Goal: Task Accomplishment & Management: Manage account settings

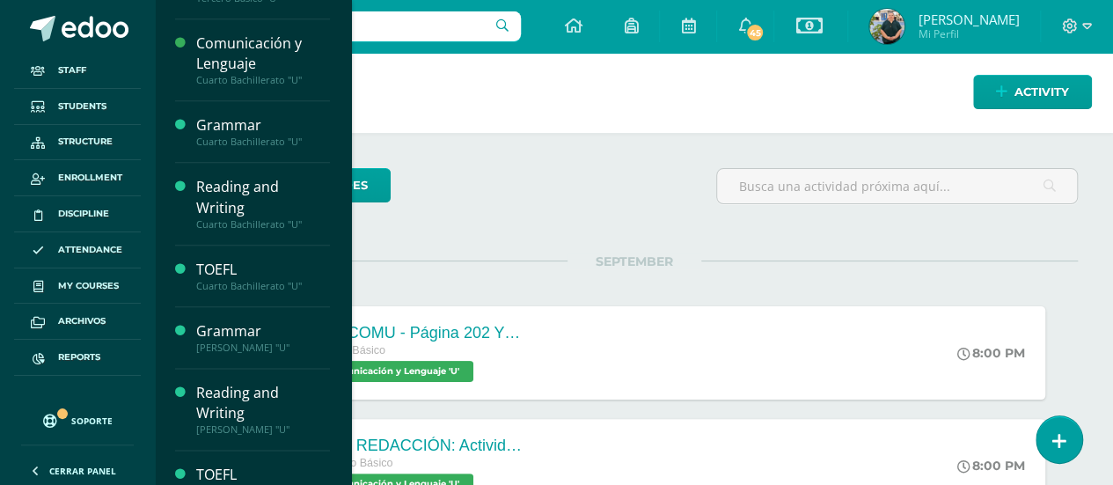
scroll to position [915, 0]
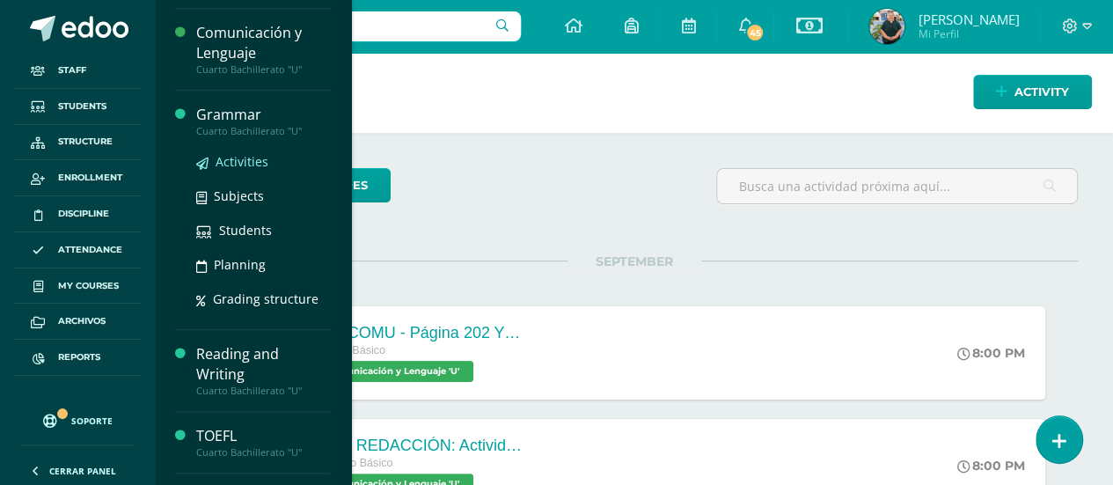
click at [252, 163] on span "Activities" at bounding box center [242, 161] width 53 height 17
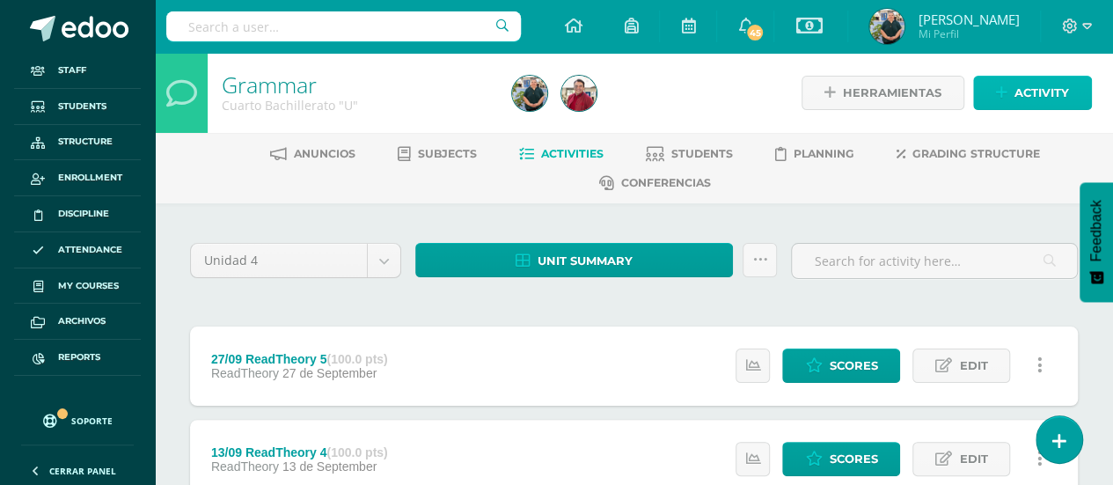
click at [1018, 96] on span "Activity" at bounding box center [1042, 93] width 55 height 33
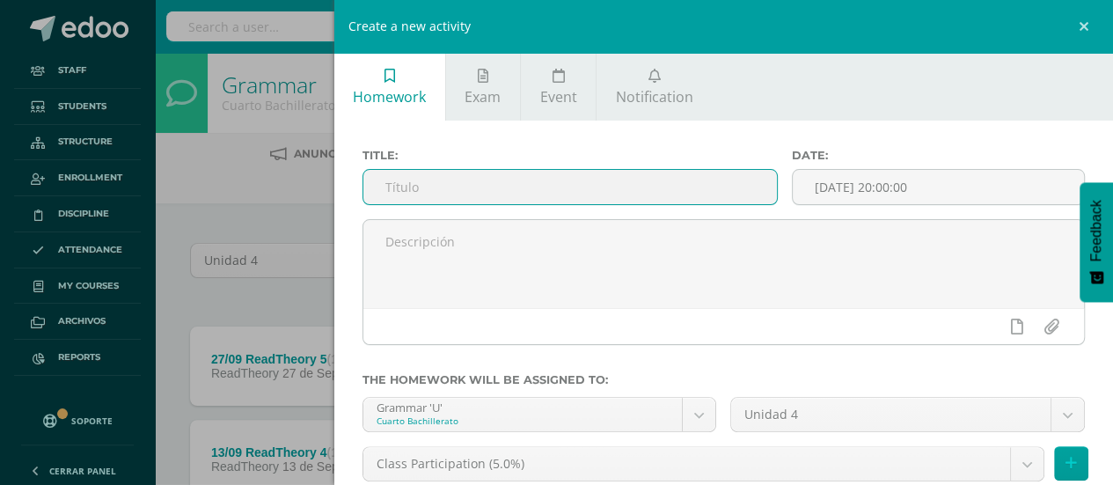
click at [422, 186] on input "text" at bounding box center [570, 187] width 414 height 34
drag, startPoint x: 500, startPoint y: 179, endPoint x: 419, endPoint y: 186, distance: 81.3
click at [419, 186] on input "11/09 page" at bounding box center [570, 187] width 414 height 34
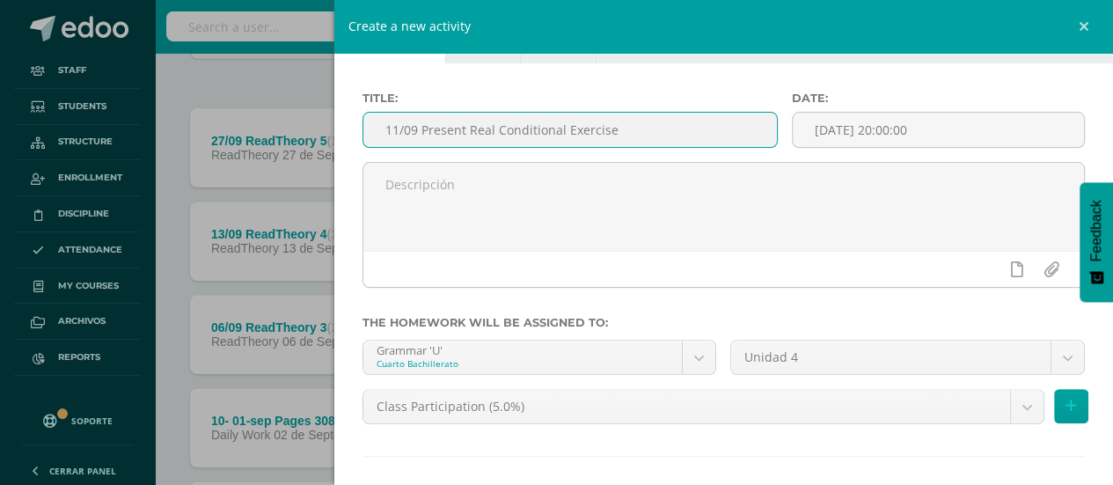
scroll to position [62, 0]
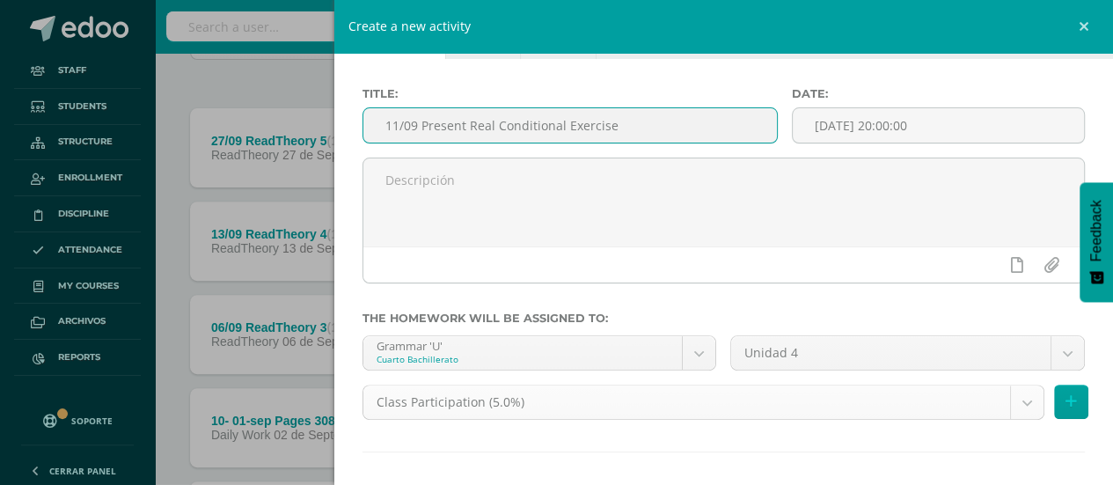
type input "11/09 Present Real Conditional Exercise"
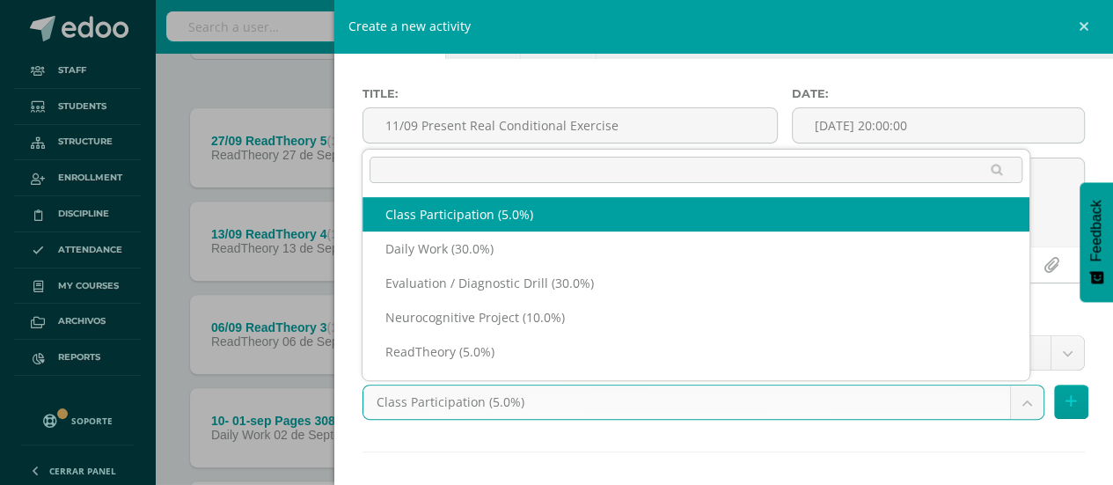
scroll to position [23, 0]
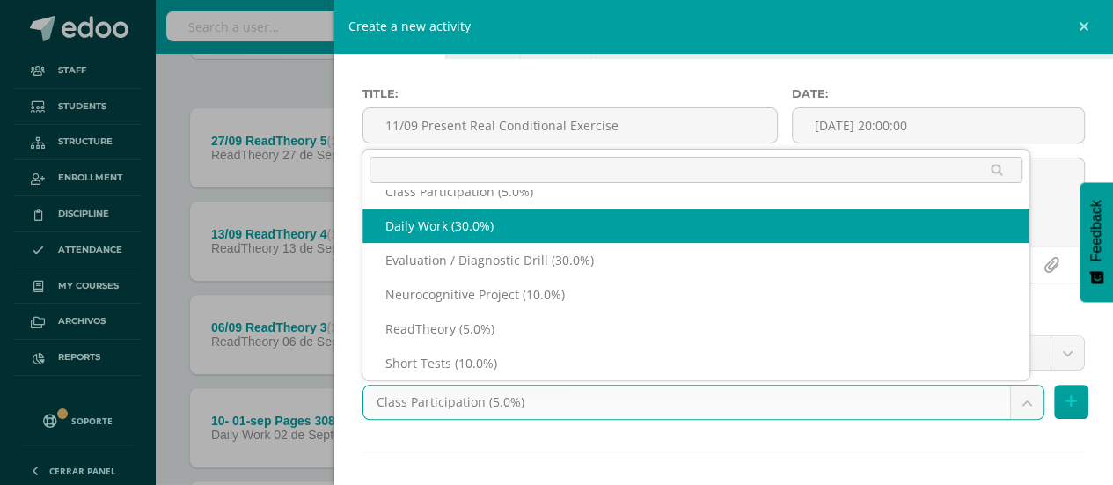
select select "202424"
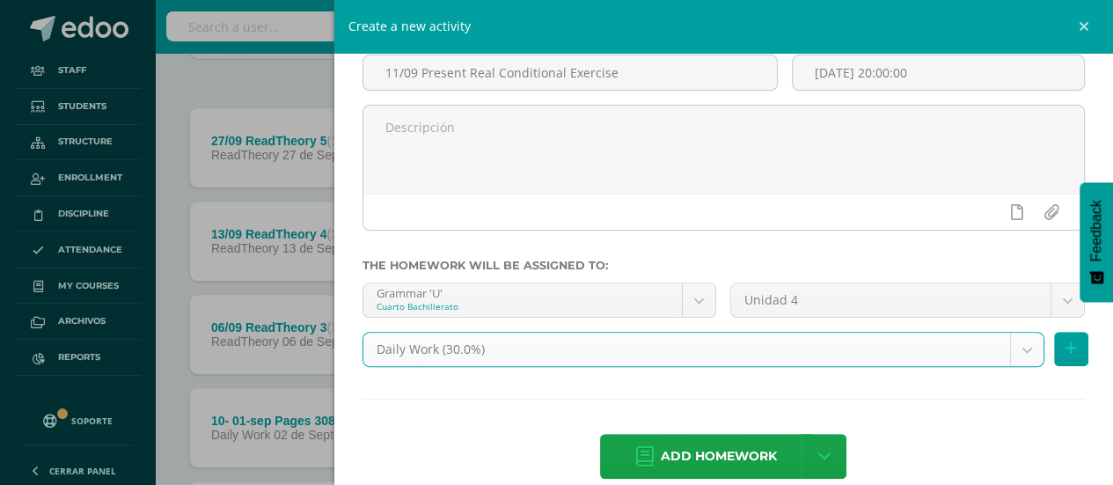
scroll to position [138, 0]
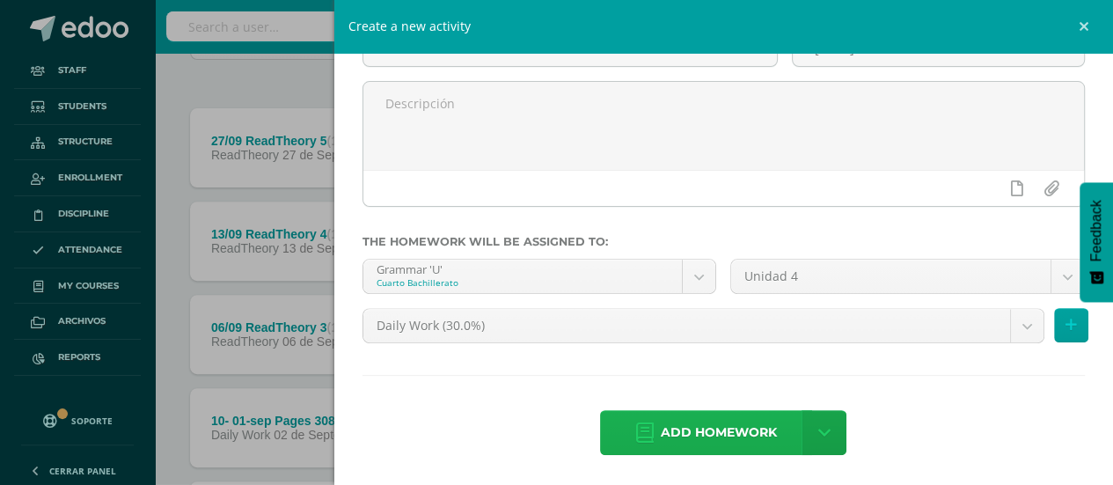
click at [717, 431] on span "Add homework" at bounding box center [719, 432] width 116 height 43
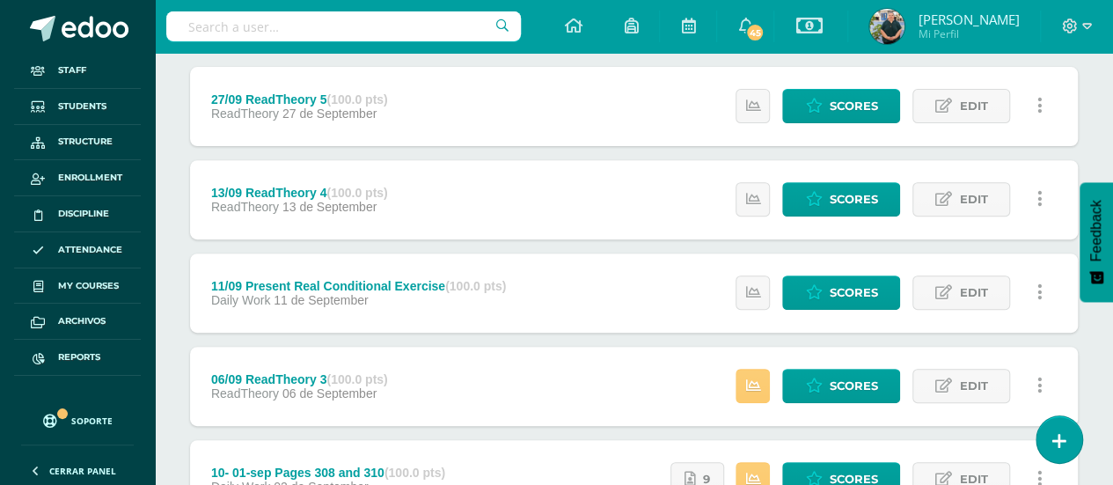
scroll to position [261, 0]
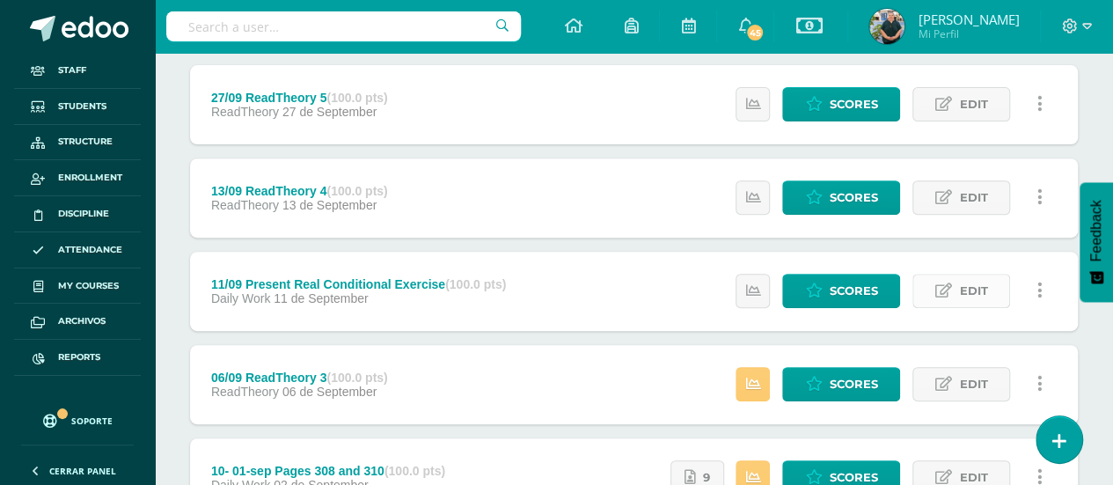
click at [954, 282] on link "Edit" at bounding box center [961, 291] width 98 height 34
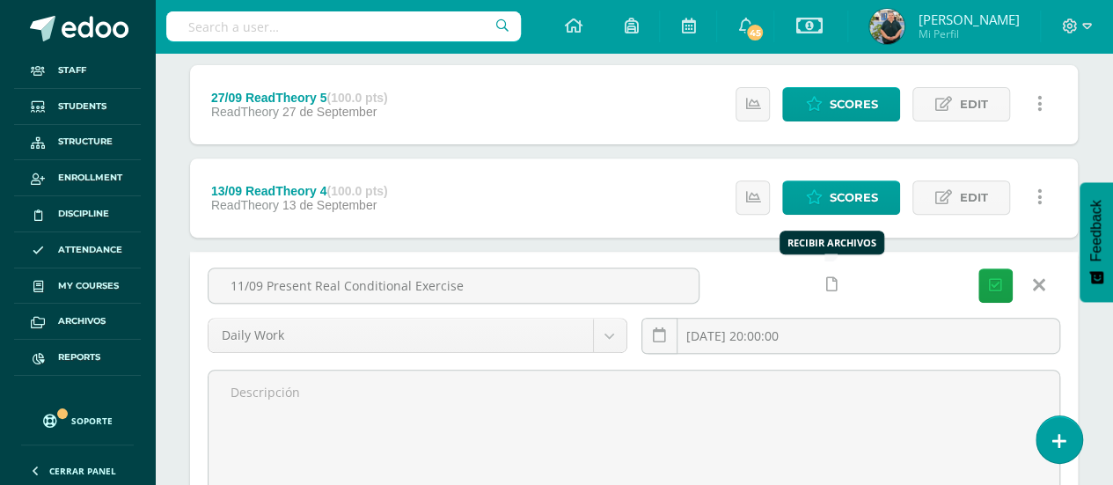
click at [834, 291] on link at bounding box center [832, 284] width 34 height 34
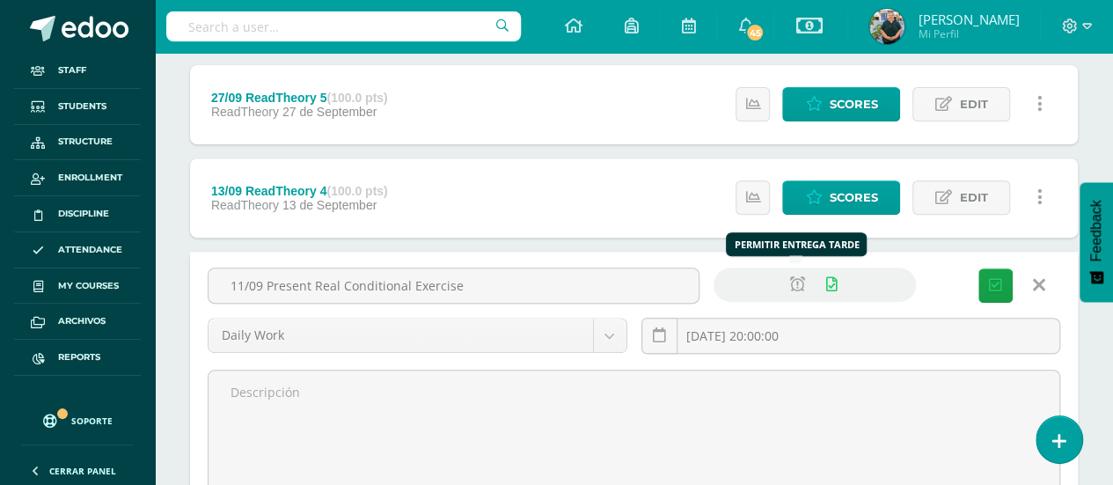
click at [801, 277] on icon at bounding box center [797, 284] width 15 height 15
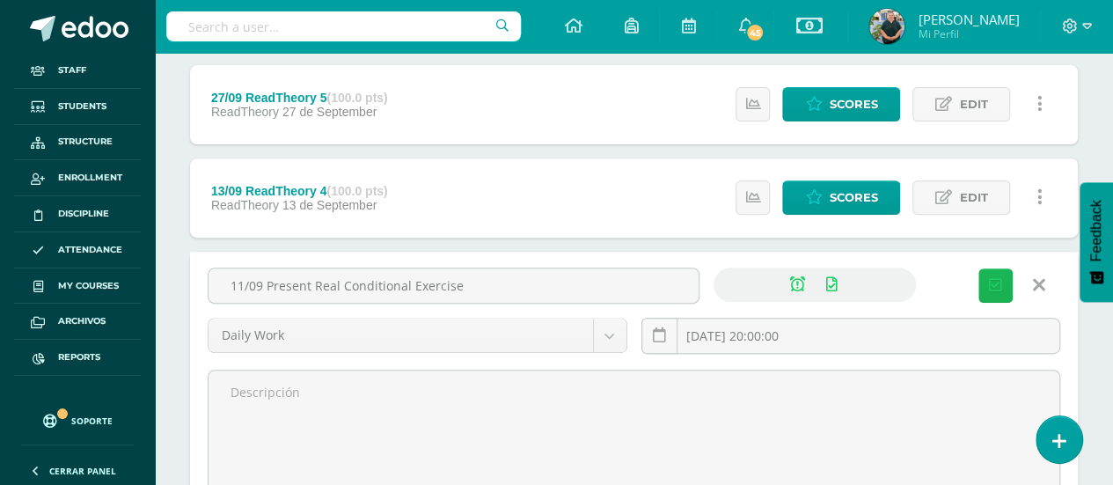
click at [1003, 273] on button "Save" at bounding box center [995, 285] width 34 height 34
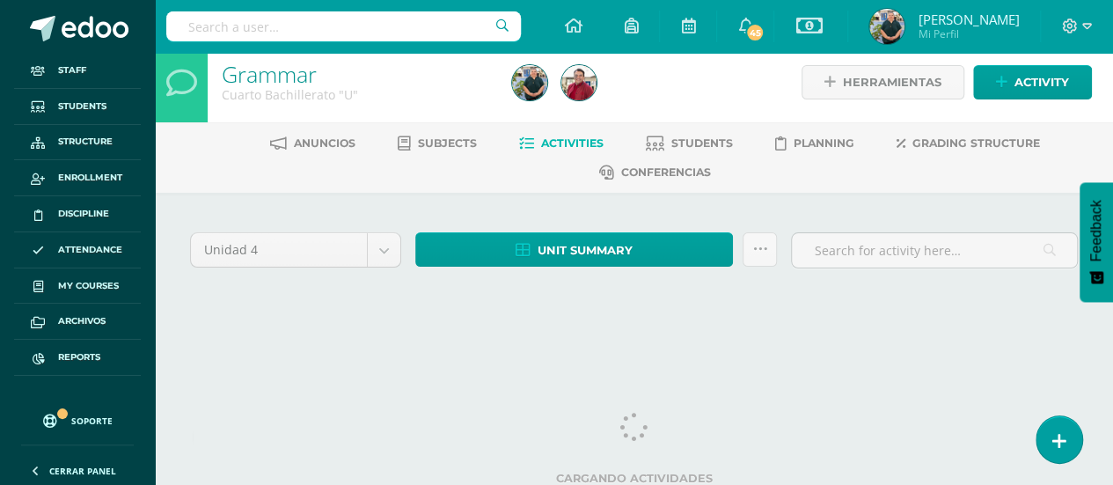
scroll to position [16, 0]
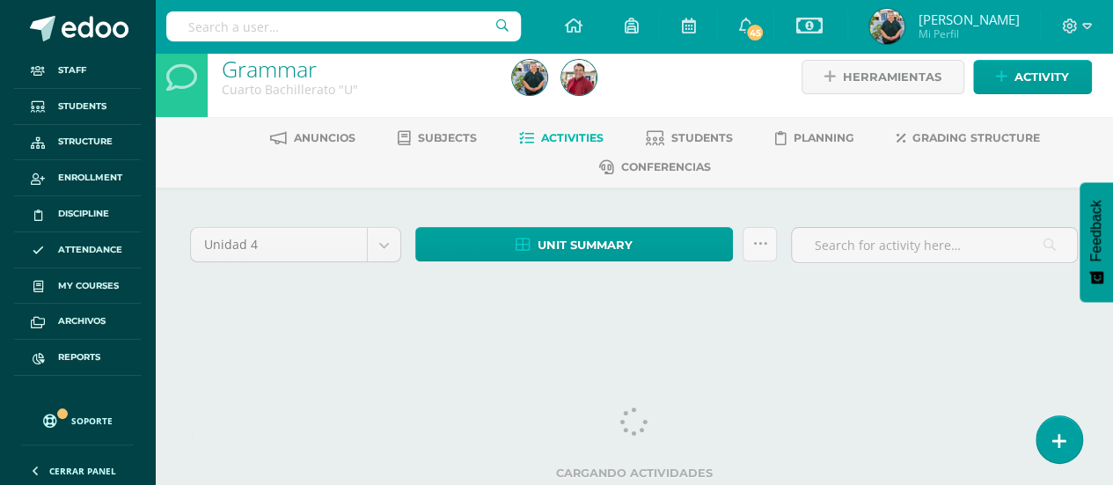
drag, startPoint x: 1123, startPoint y: 110, endPoint x: 1125, endPoint y: 186, distance: 75.7
click at [1113, 186] on html "The homework 11/09 Present Real Conditional Exercise was successfully edited. S…" at bounding box center [556, 165] width 1113 height 362
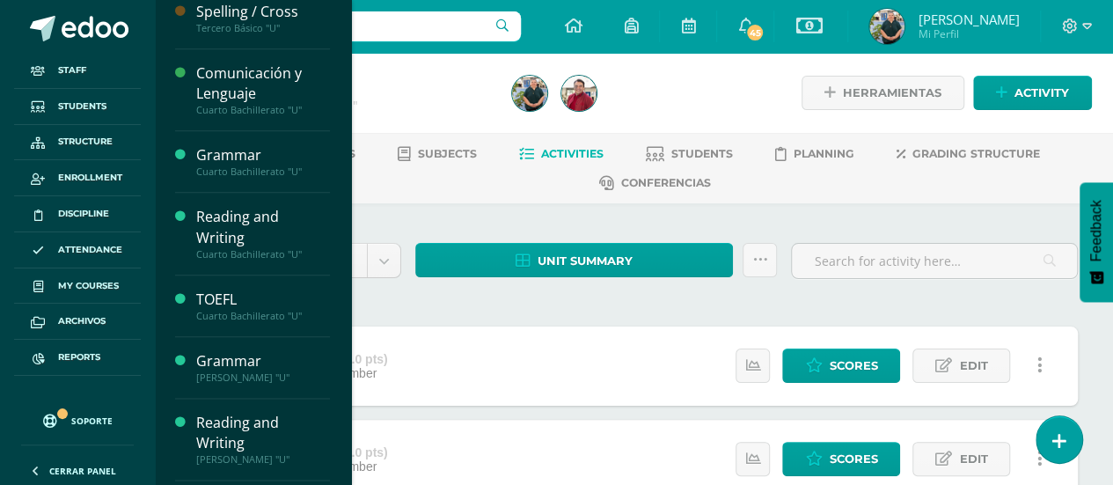
scroll to position [926, 0]
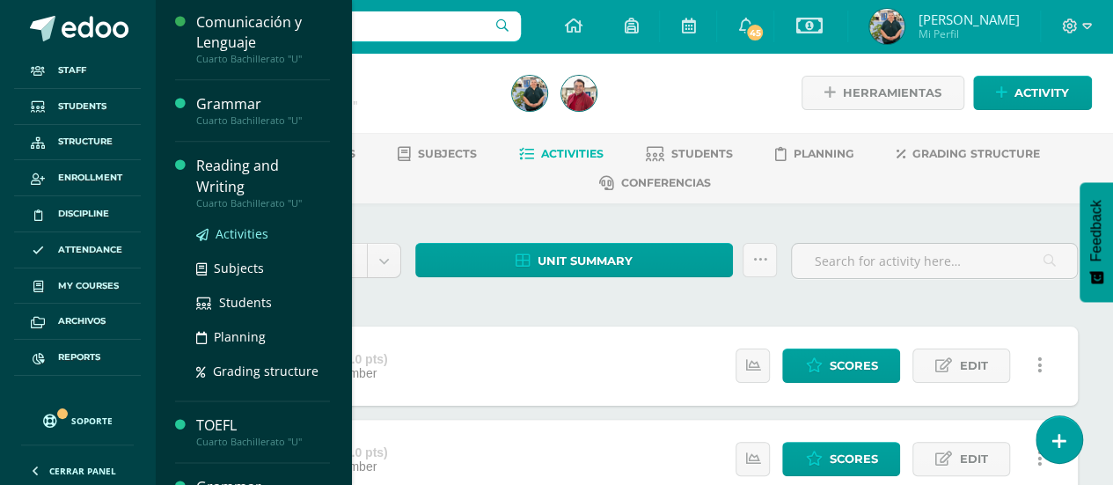
click at [239, 225] on span "Activities" at bounding box center [242, 233] width 53 height 17
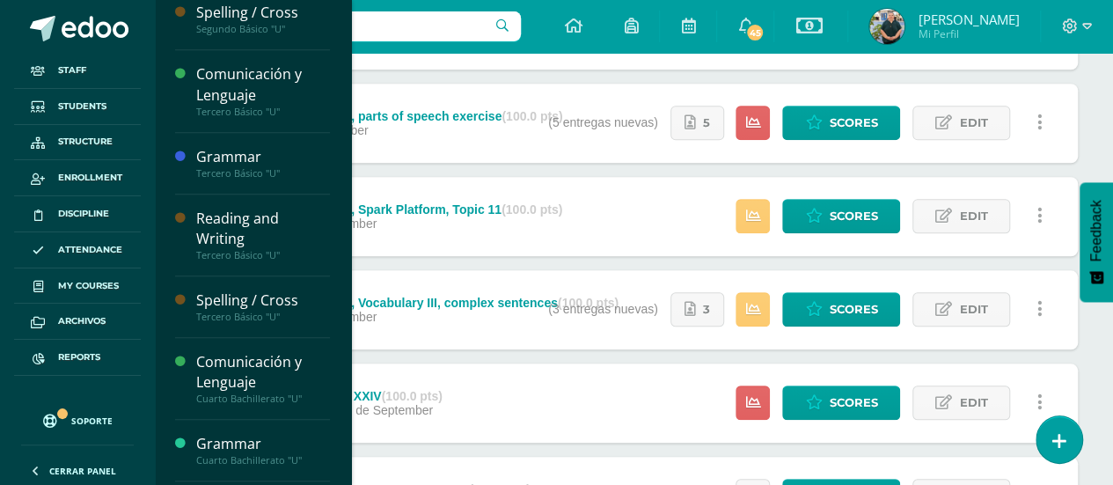
scroll to position [926, 0]
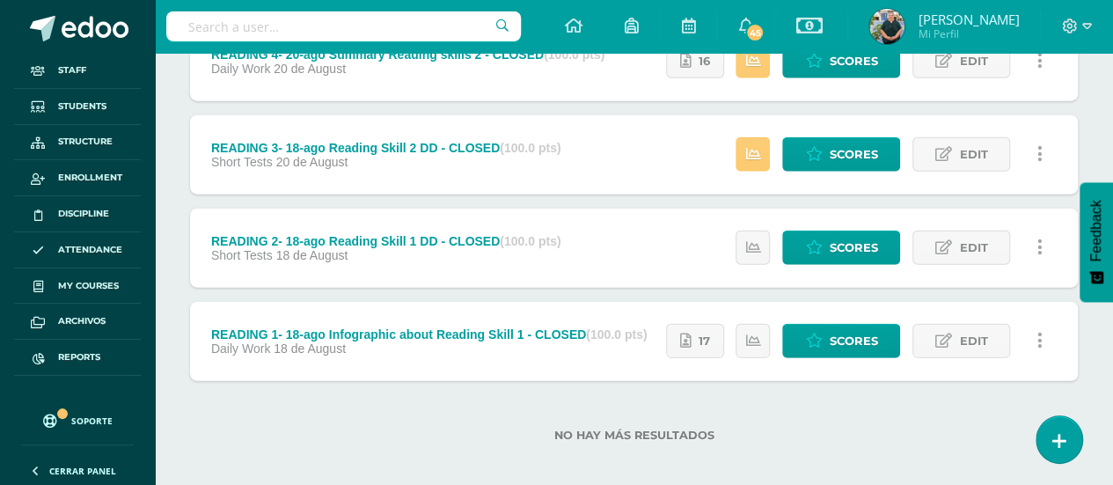
scroll to position [2087, 0]
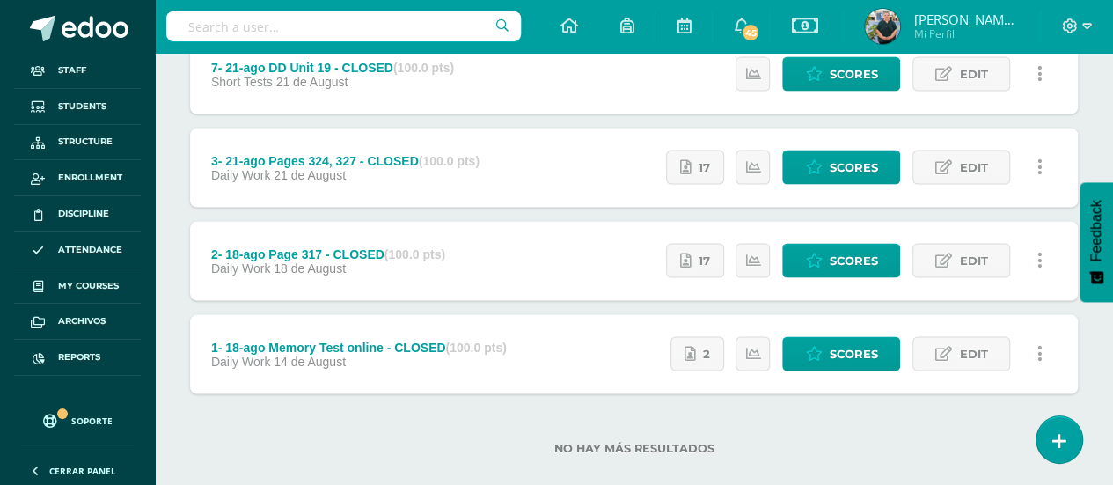
scroll to position [1714, 0]
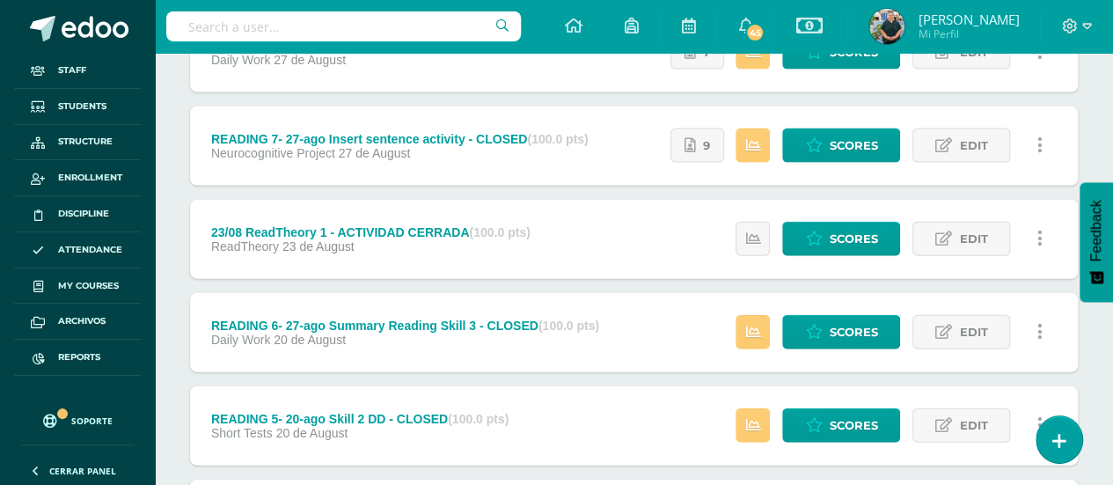
scroll to position [2108, 0]
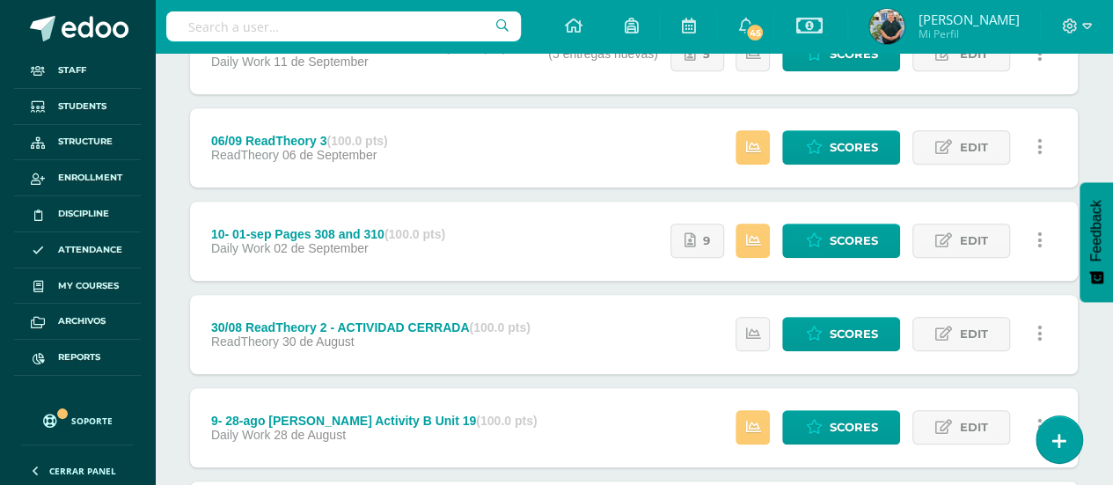
scroll to position [500, 0]
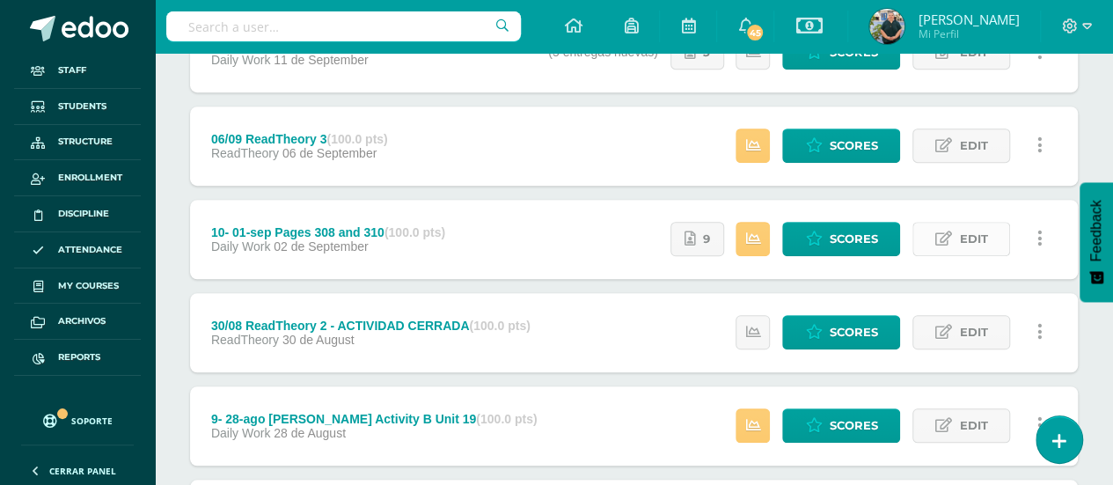
click at [945, 237] on icon at bounding box center [943, 238] width 17 height 15
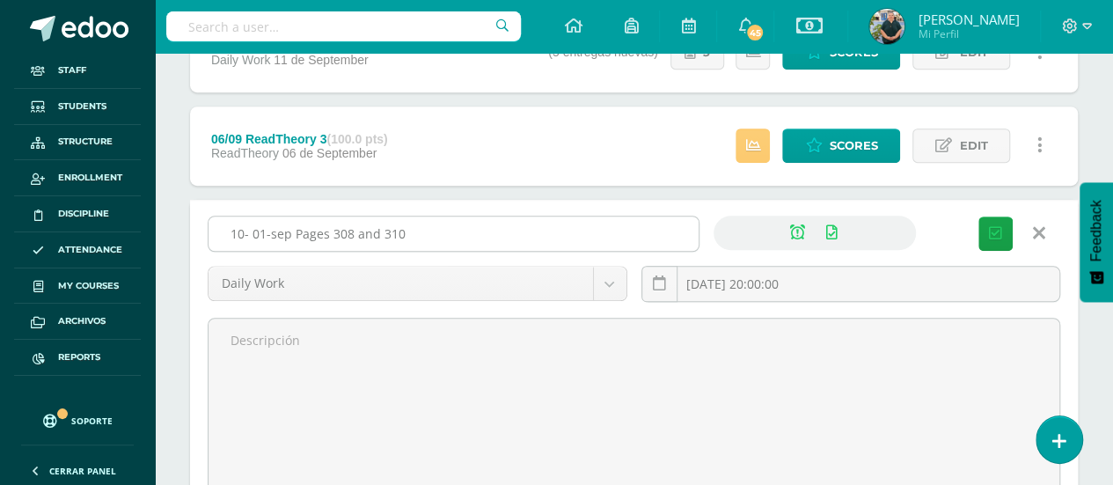
click at [491, 224] on input "10- 01-sep Pages 308 and 310" at bounding box center [454, 233] width 490 height 34
drag, startPoint x: 463, startPoint y: 233, endPoint x: 401, endPoint y: 232, distance: 61.6
click at [401, 232] on input "10- 01-sep Pages 308 and 310 - CLOSED" at bounding box center [454, 233] width 490 height 34
type input "10- 01-sep Pages 308 and 310 - CLOSED"
click at [999, 234] on icon "submit" at bounding box center [995, 233] width 13 height 15
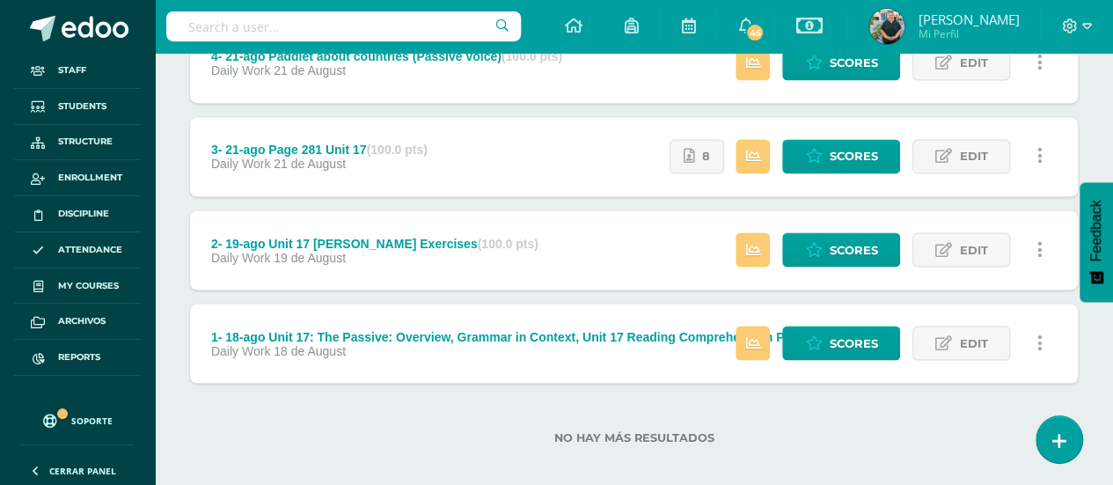
scroll to position [1434, 0]
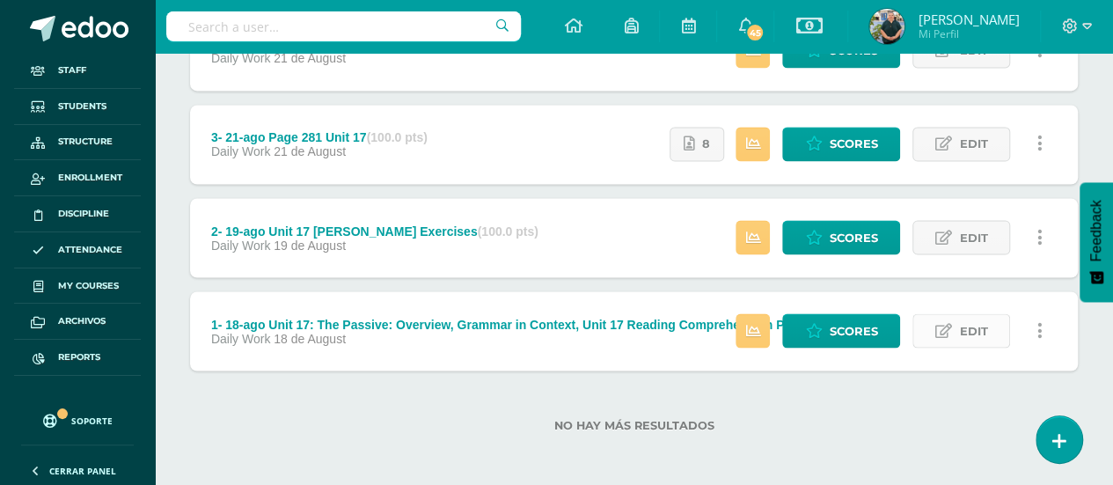
click at [956, 320] on link "Edit" at bounding box center [961, 330] width 98 height 34
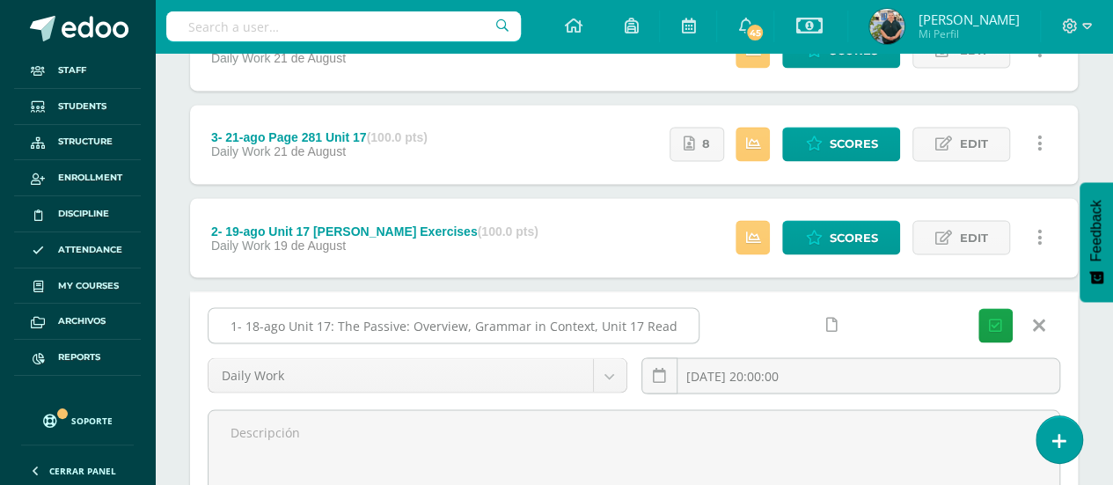
click at [656, 319] on input "1- 18-ago Unit 17: The Passive: Overview, Grammar in Context, Unit 17 Reading C…" at bounding box center [454, 325] width 490 height 34
paste input "- CLOSED"
type input "1- 18-ago Unit 17: The Passive: Overview, Grammar in Context, Unit 17 Reading C…"
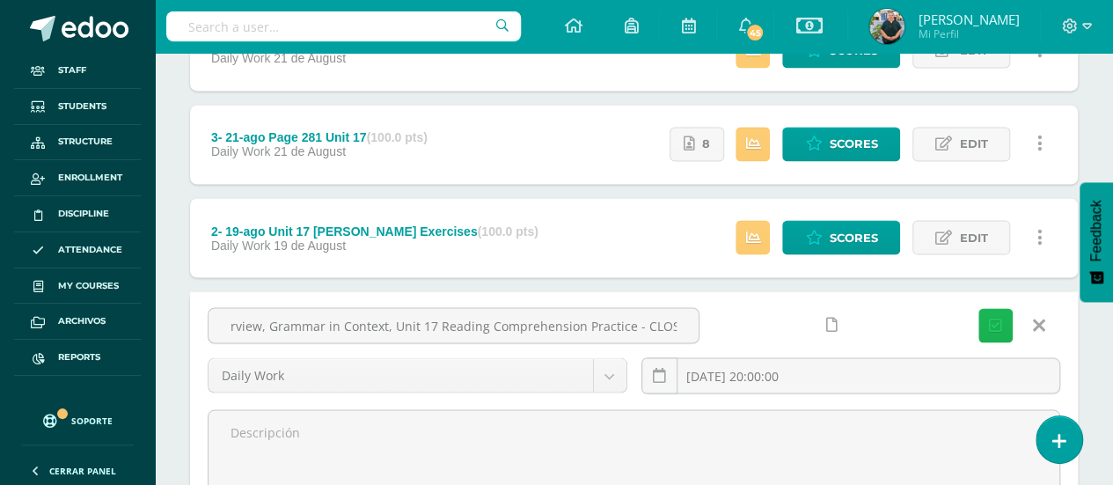
scroll to position [0, 0]
click at [989, 320] on icon "submit" at bounding box center [995, 325] width 13 height 15
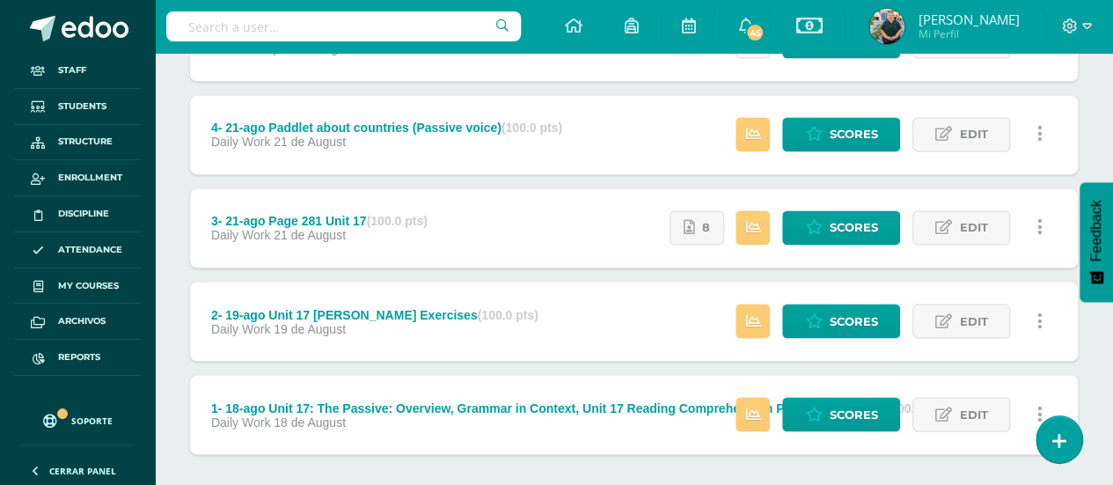
scroll to position [1434, 0]
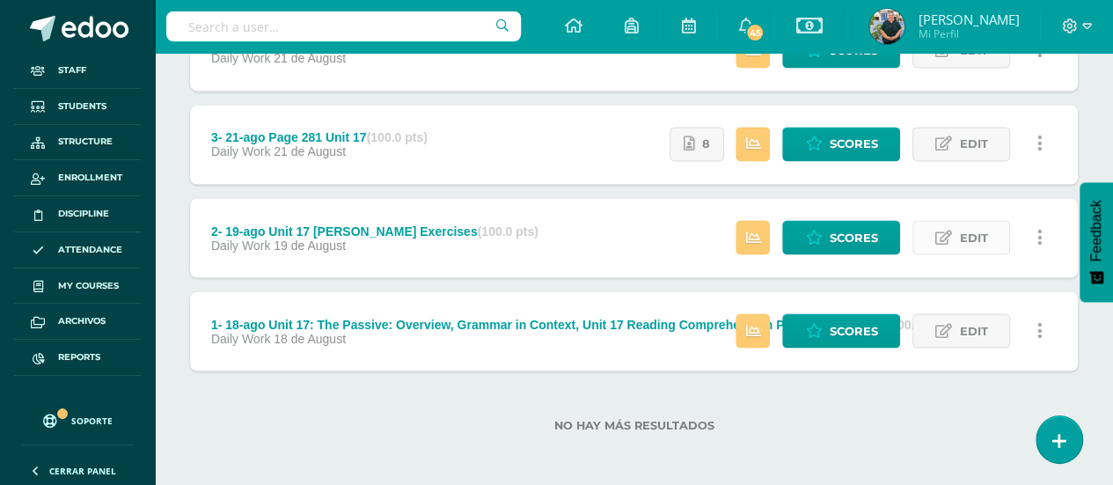
click at [960, 235] on span "Edit" at bounding box center [973, 237] width 28 height 33
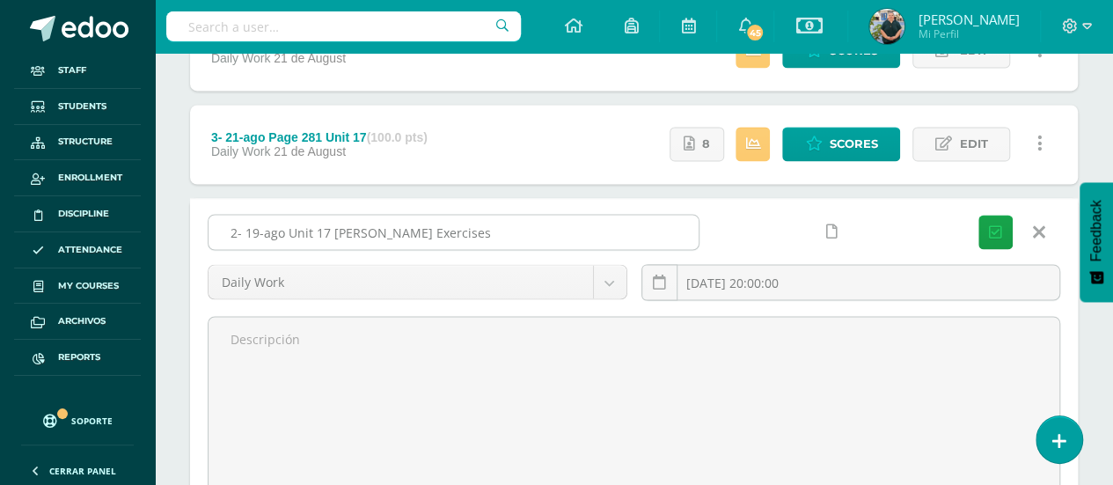
click at [615, 228] on input "2- 19-ago Unit 17 Pearson Exercises" at bounding box center [454, 232] width 490 height 34
paste input "- CLOSED"
type input "2- 19-ago Unit 17 [PERSON_NAME] Exercises - CLOSED"
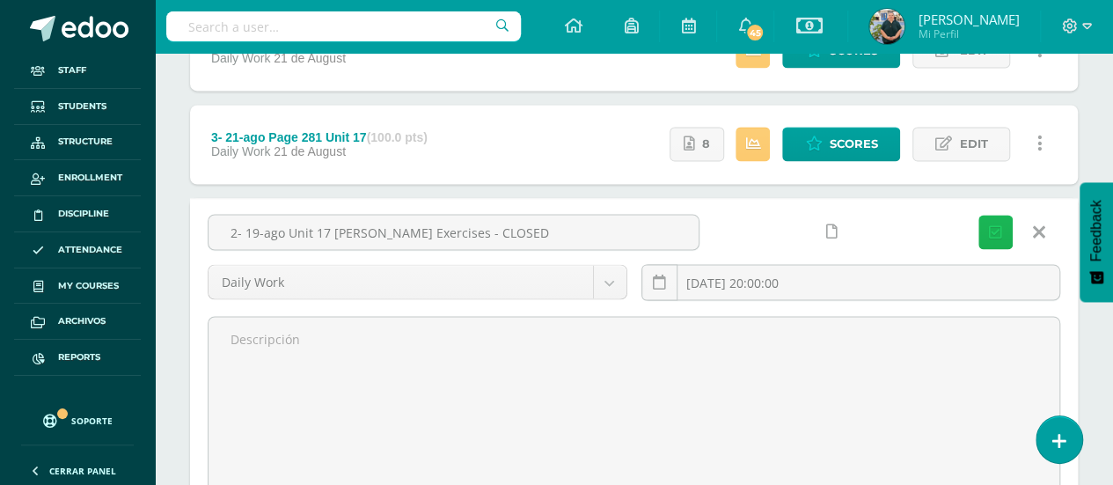
click at [992, 236] on icon "submit" at bounding box center [995, 231] width 13 height 15
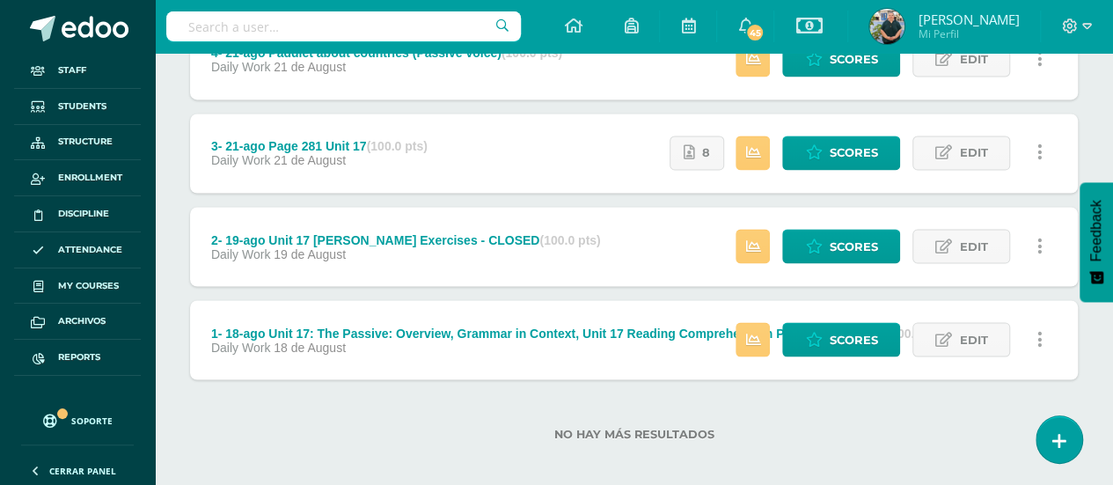
scroll to position [1434, 0]
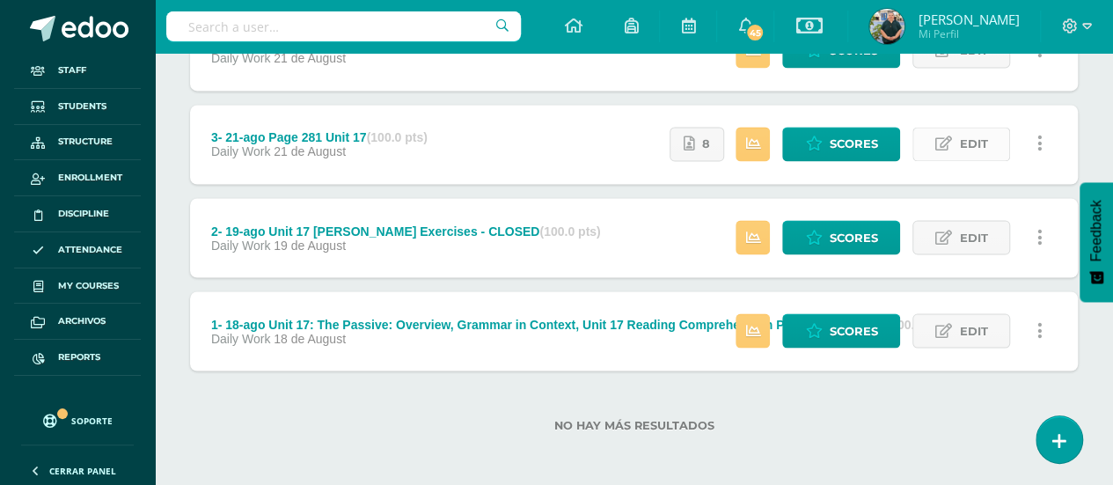
click at [960, 143] on span "Edit" at bounding box center [973, 144] width 28 height 33
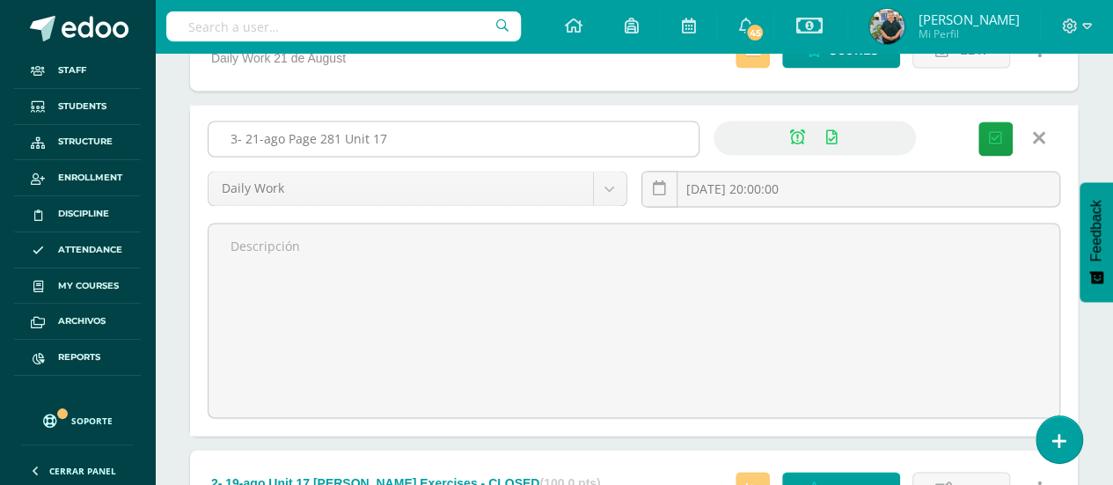
click at [547, 121] on input "3- 21-ago Page 281 Unit 17" at bounding box center [454, 138] width 490 height 34
paste input "- CLOSED"
type input "3- 21-ago Page 281 Unit V - CLOSED"
click at [993, 138] on icon "submit" at bounding box center [995, 138] width 13 height 15
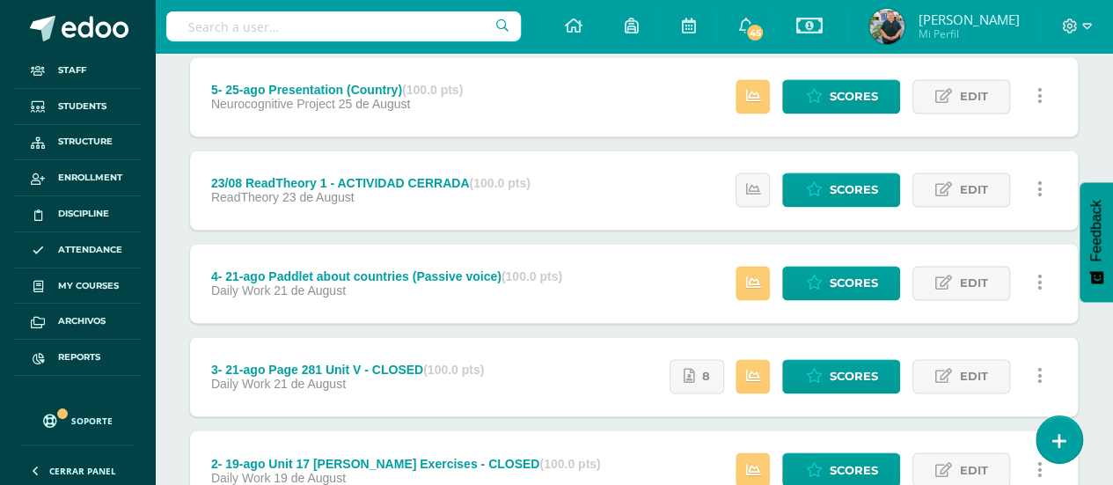
scroll to position [1177, 0]
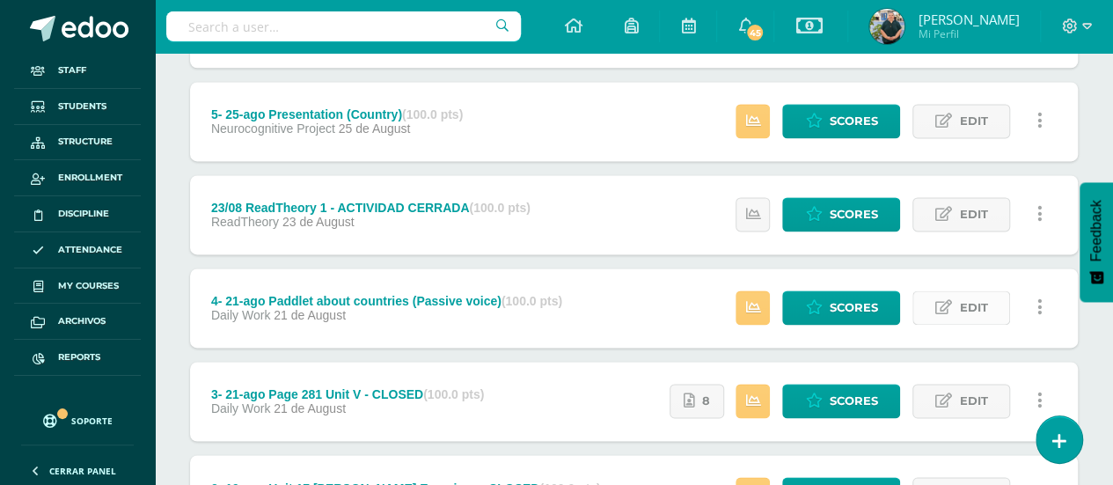
click at [971, 297] on span "Edit" at bounding box center [973, 307] width 28 height 33
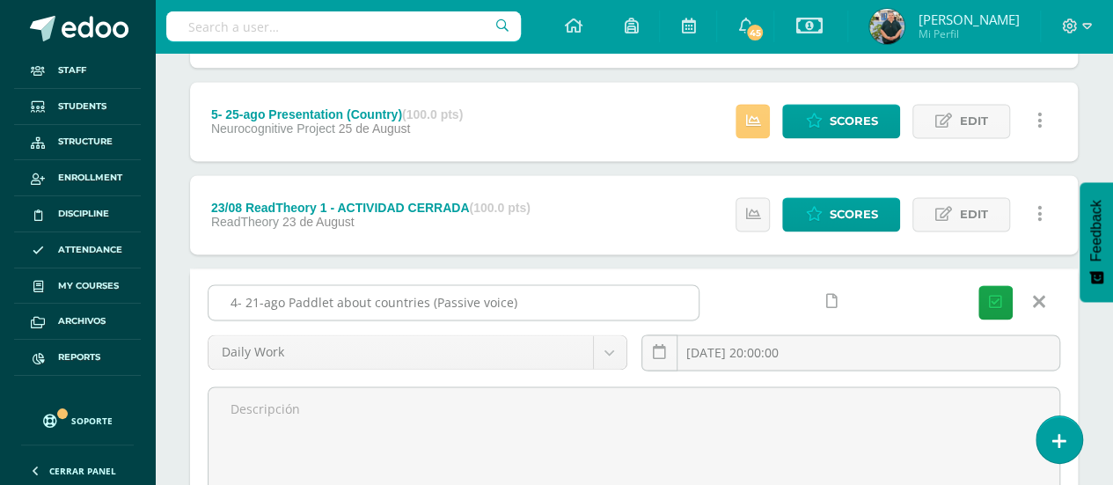
click at [572, 297] on input "4- 21-ago Paddlet about countries (Passive voice)" at bounding box center [454, 302] width 490 height 34
paste input "- CLOSED"
type input "4- 21-ago Paddlet about countries (Passive voice) - CLOSED"
click at [1001, 298] on icon "submit" at bounding box center [995, 302] width 13 height 15
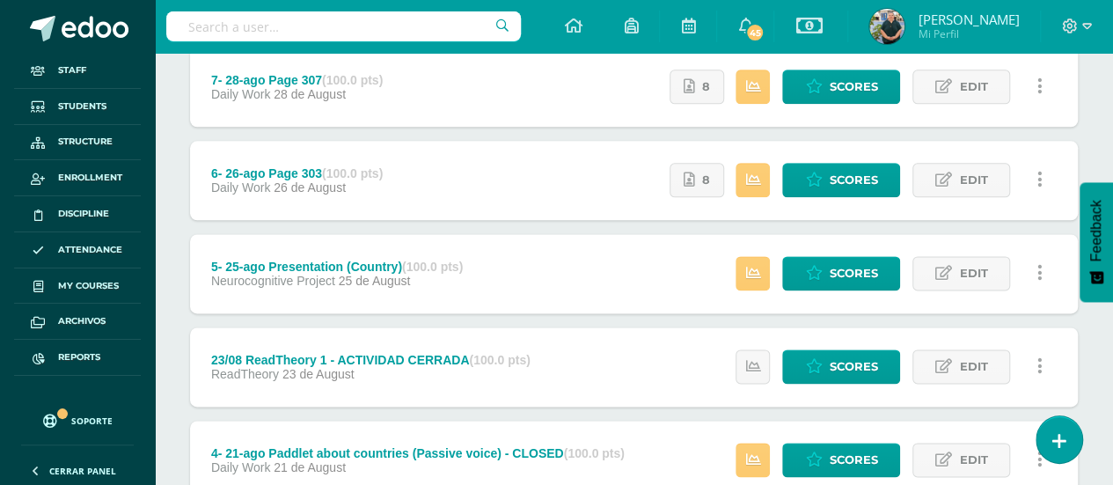
scroll to position [1021, 0]
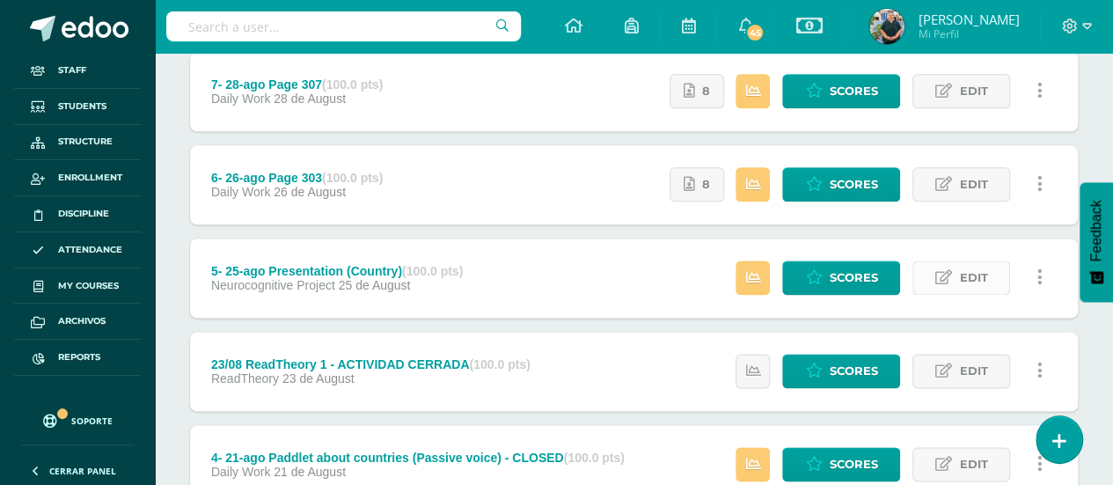
click at [977, 268] on span "Edit" at bounding box center [973, 277] width 28 height 33
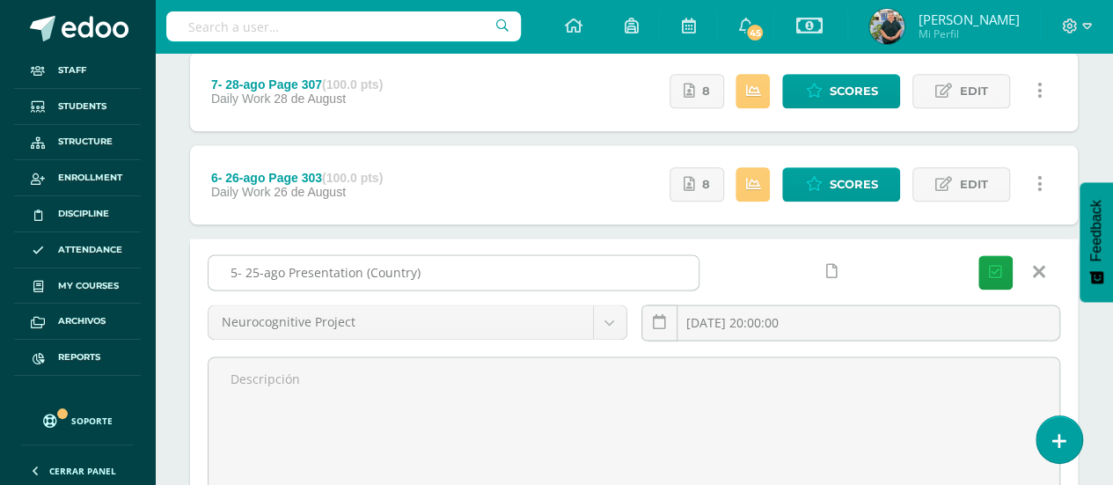
click at [538, 277] on input "5- 25-ago Presentation (Country)" at bounding box center [454, 272] width 490 height 34
paste input "- CLOSED"
type input "5- 25-ago Presentation (Country) - CLOSED"
click at [992, 269] on icon "submit" at bounding box center [995, 272] width 13 height 15
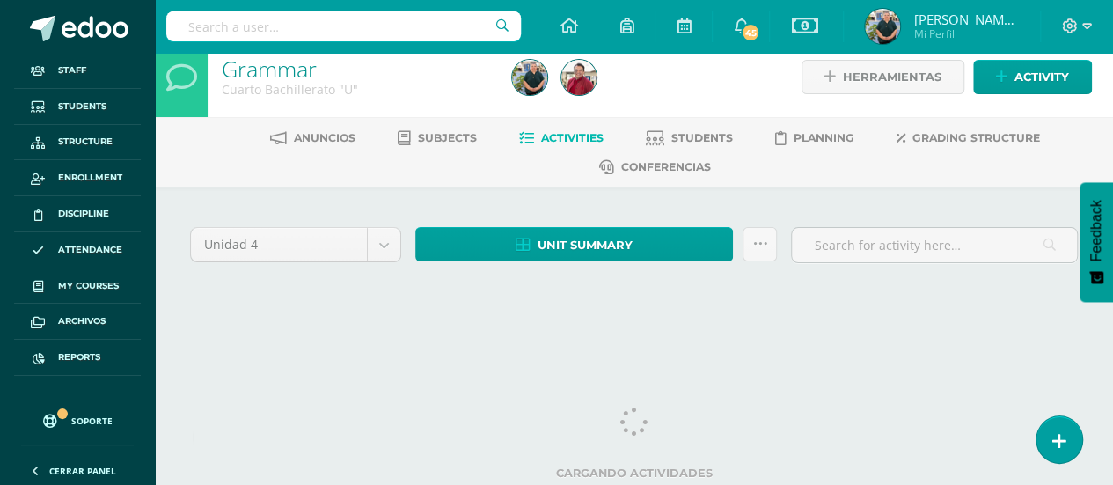
drag, startPoint x: 1117, startPoint y: 33, endPoint x: 1124, endPoint y: 61, distance: 28.2
click at [1113, 121] on html "The homework 5- 25-ago Presentation (Country) - CLOSED was successfully edited.…" at bounding box center [556, 165] width 1113 height 362
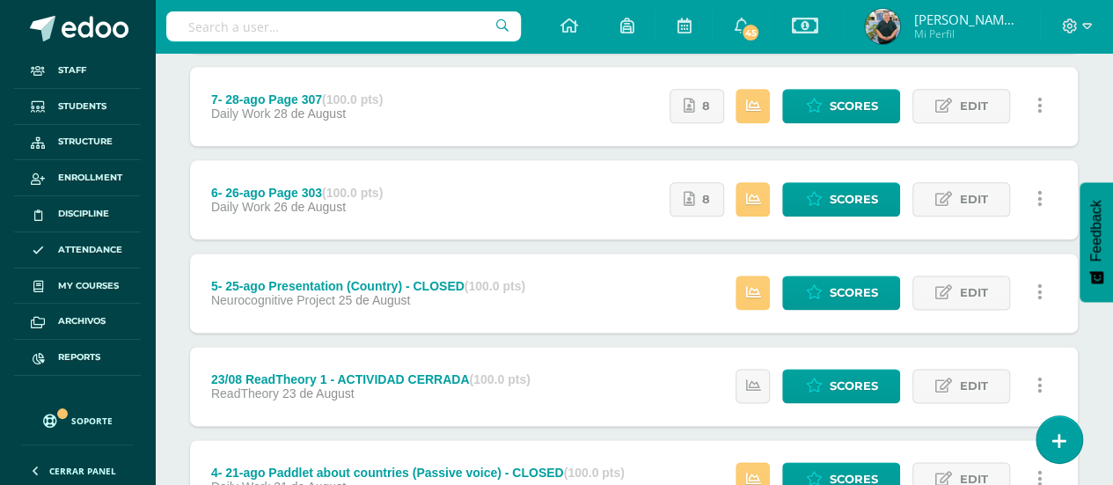
scroll to position [961, 0]
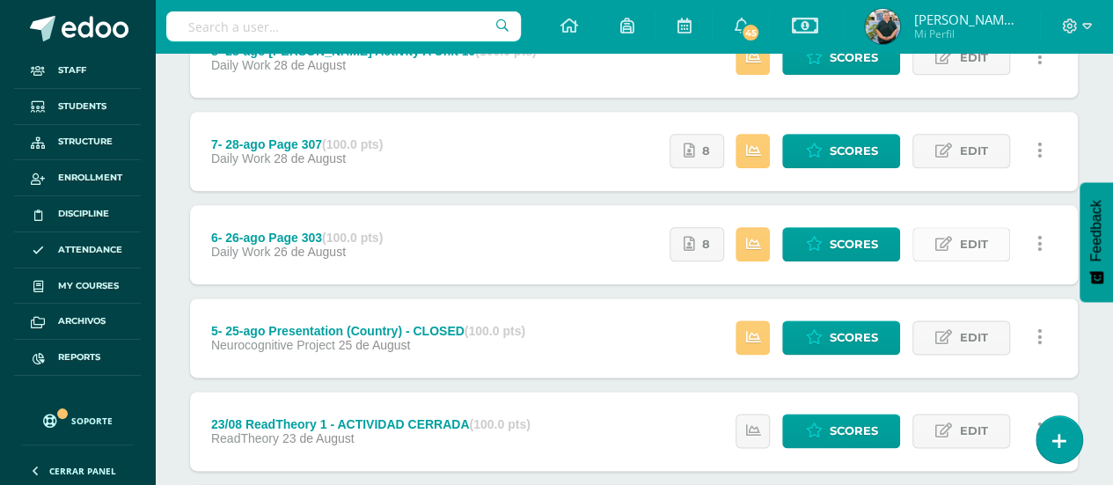
click at [957, 235] on link "Edit" at bounding box center [961, 244] width 98 height 34
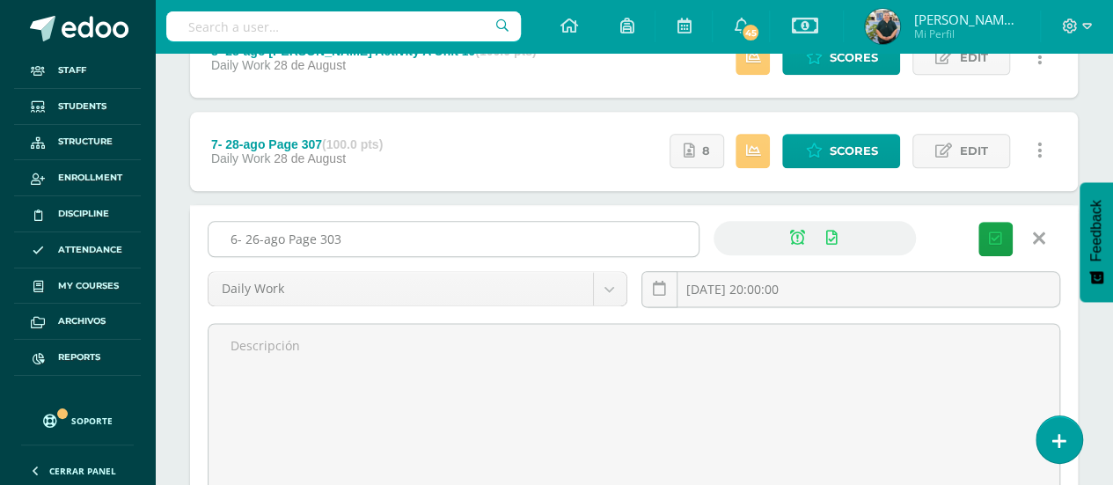
click at [494, 242] on input "6- 26-ago Page 303" at bounding box center [454, 239] width 490 height 34
paste input "- CLOSED"
type input "6- 26-ago Page 303 - CLOSED"
click at [995, 234] on icon "submit" at bounding box center [995, 238] width 13 height 15
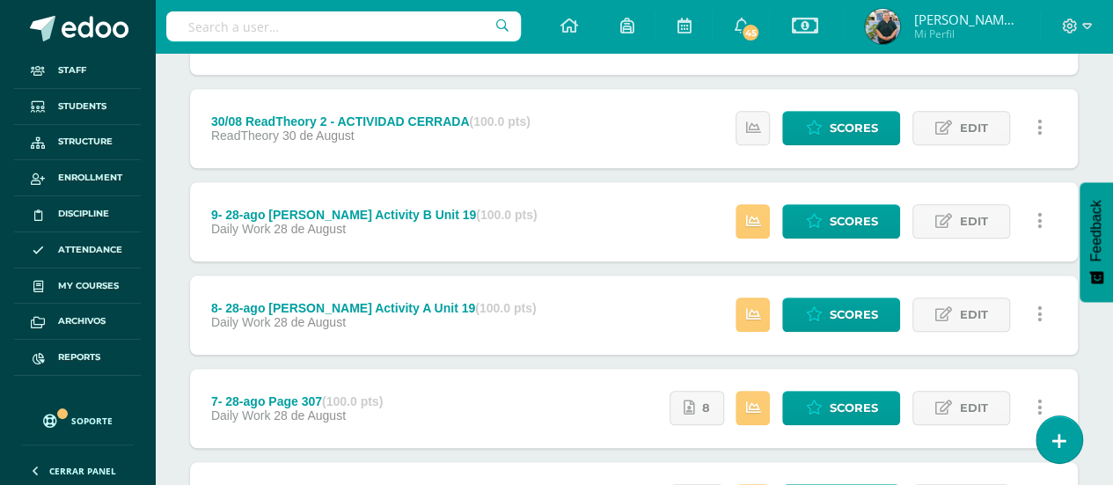
scroll to position [776, 0]
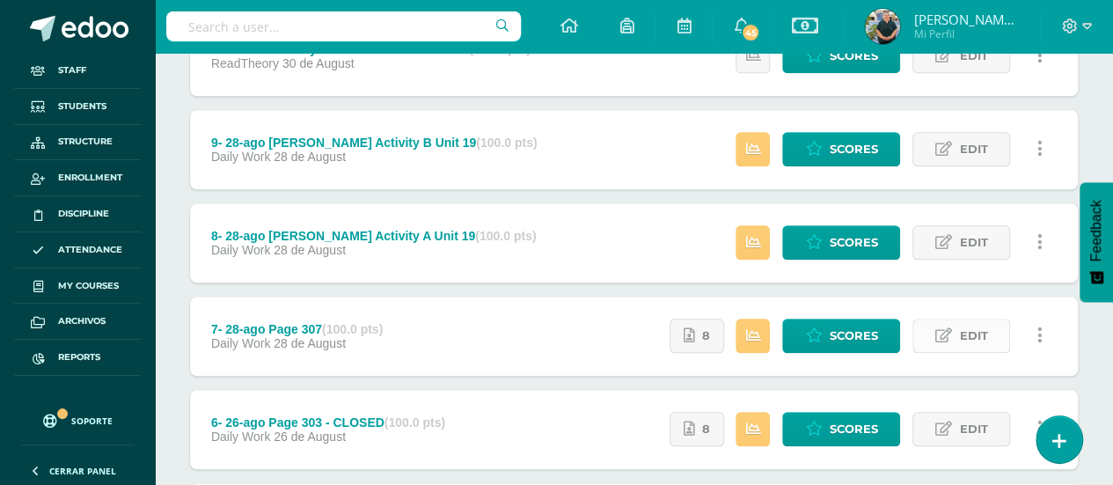
click at [955, 319] on link "Edit" at bounding box center [961, 336] width 98 height 34
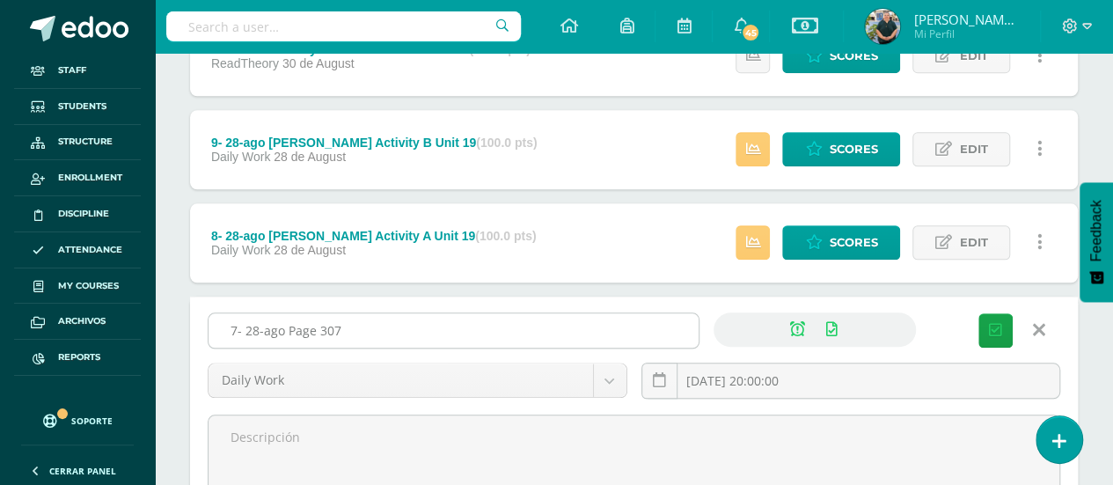
click at [558, 328] on input "7- 28-ago Page 307" at bounding box center [454, 330] width 490 height 34
paste input "- CLOSED"
type input "7- 28-ago Page 307 - CLOSED"
click at [986, 326] on button "Save" at bounding box center [995, 330] width 34 height 34
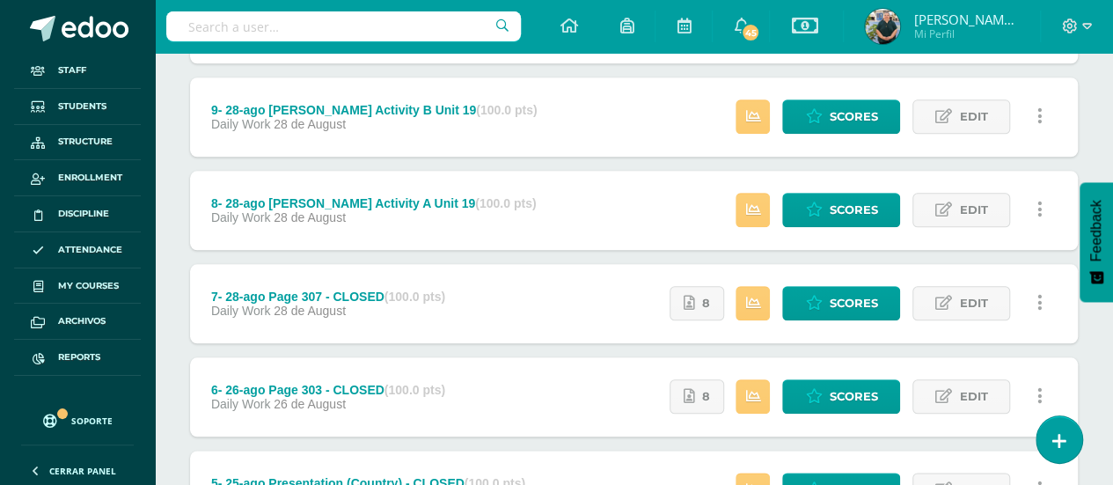
scroll to position [784, 0]
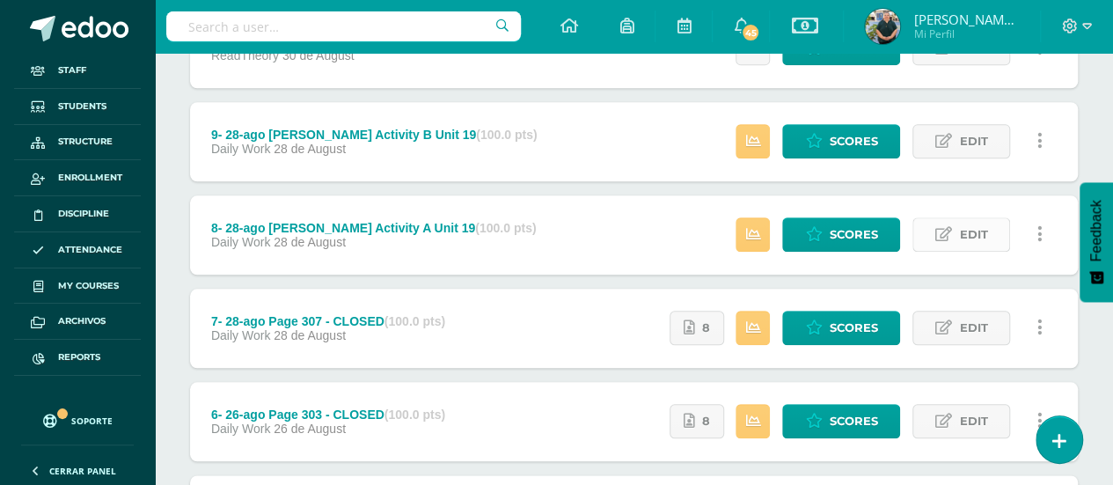
click at [971, 225] on span "Edit" at bounding box center [973, 234] width 28 height 33
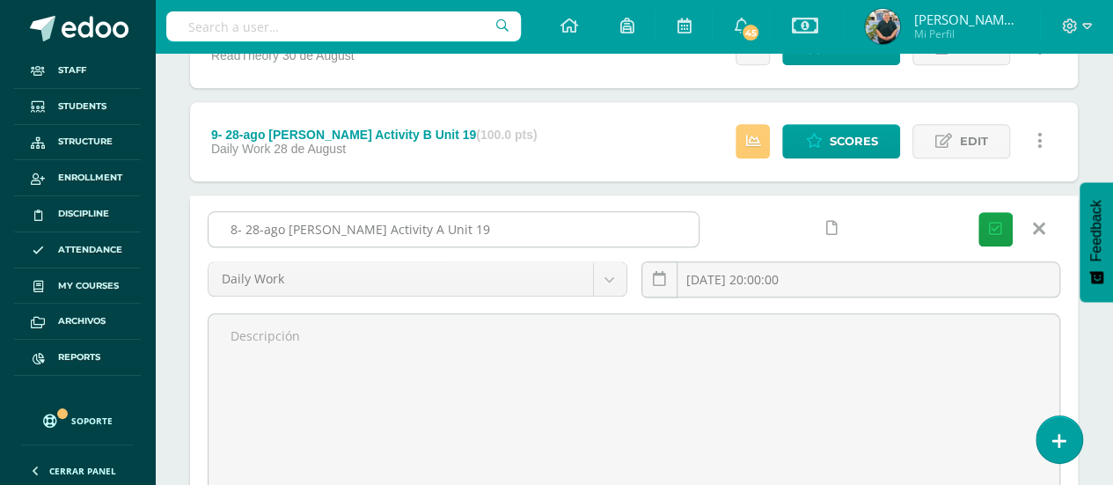
click at [515, 228] on input "8- 28-ago Pearson Activity A Unit 19" at bounding box center [454, 229] width 490 height 34
paste input "- CLOSED"
type input "8- 28-ago [PERSON_NAME] Activity A Unit 19 - CLOSED"
click at [987, 223] on button "Save" at bounding box center [995, 229] width 34 height 34
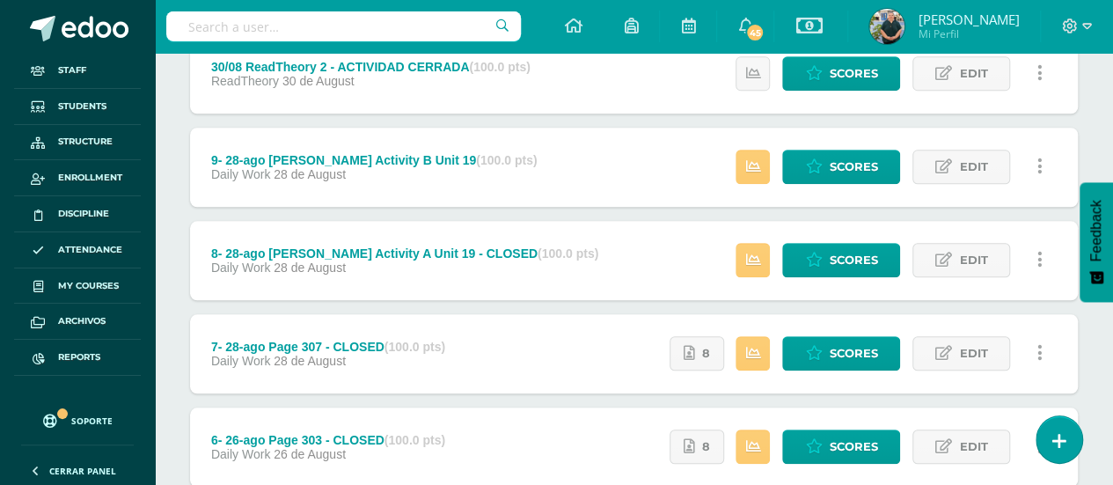
scroll to position [748, 0]
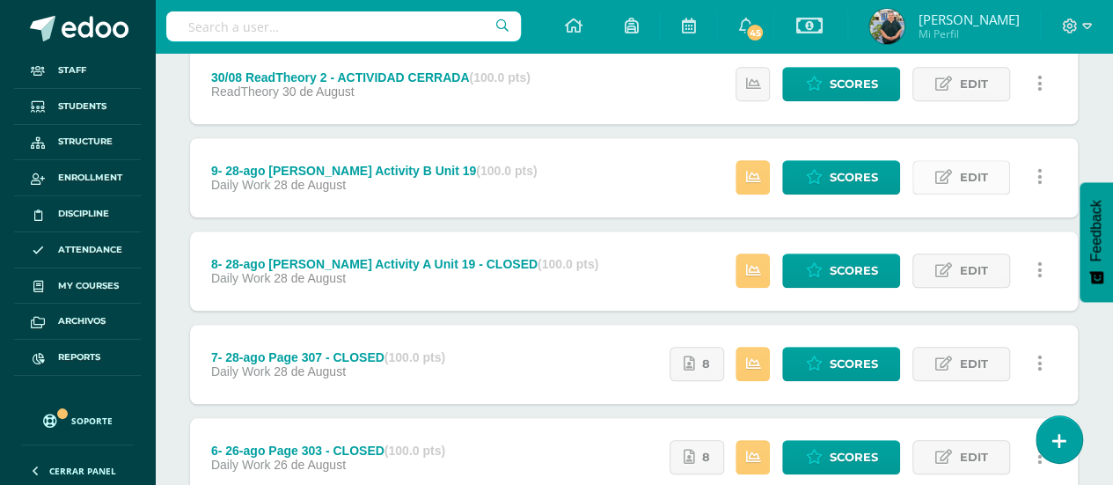
click at [976, 164] on span "Edit" at bounding box center [973, 177] width 28 height 33
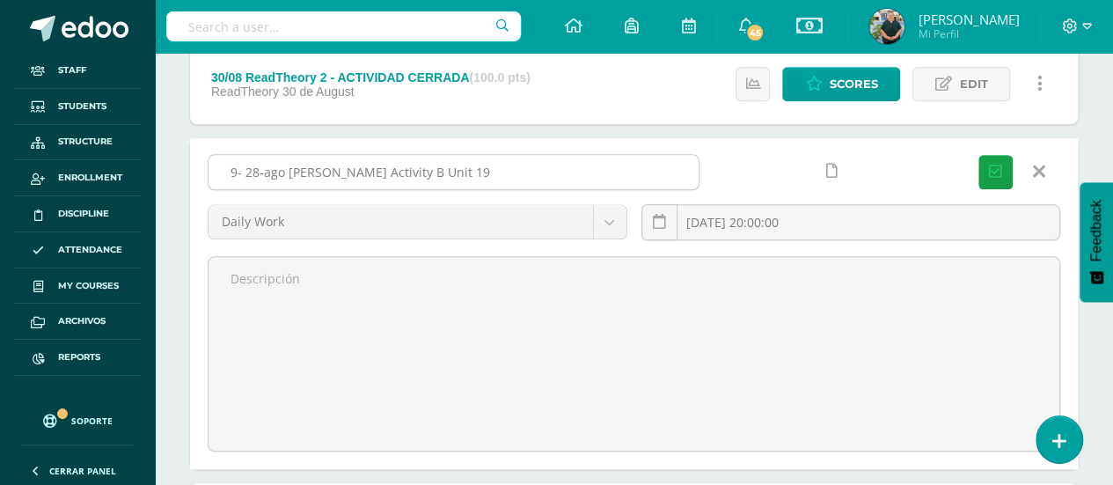
click at [574, 168] on input "9- 28-ago [PERSON_NAME] Activity B Unit 19" at bounding box center [454, 172] width 490 height 34
paste input "- CLOSED"
type input "9- 28-ago Pearson Activity B Unit 19 - CLOSED"
click at [1008, 170] on button "Save" at bounding box center [995, 172] width 34 height 34
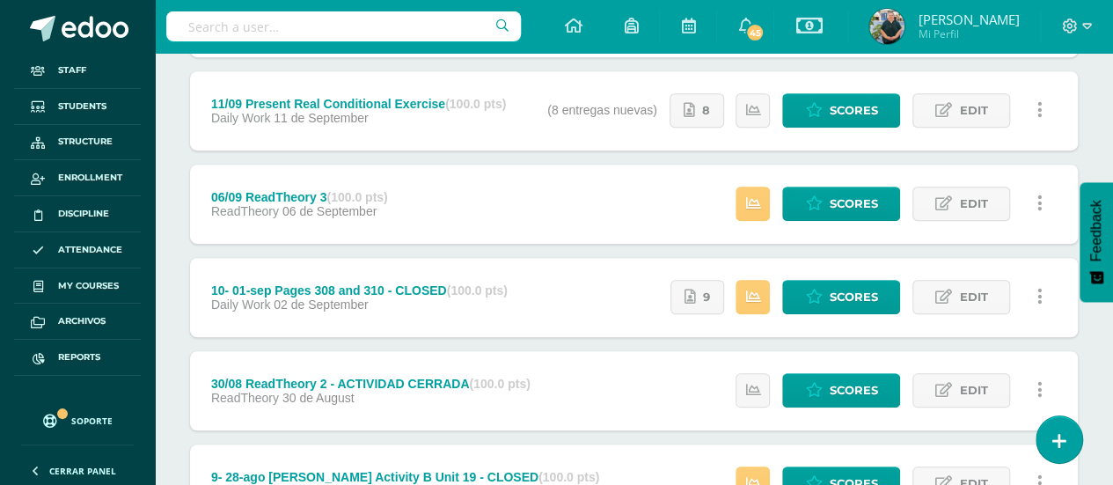
scroll to position [347, 0]
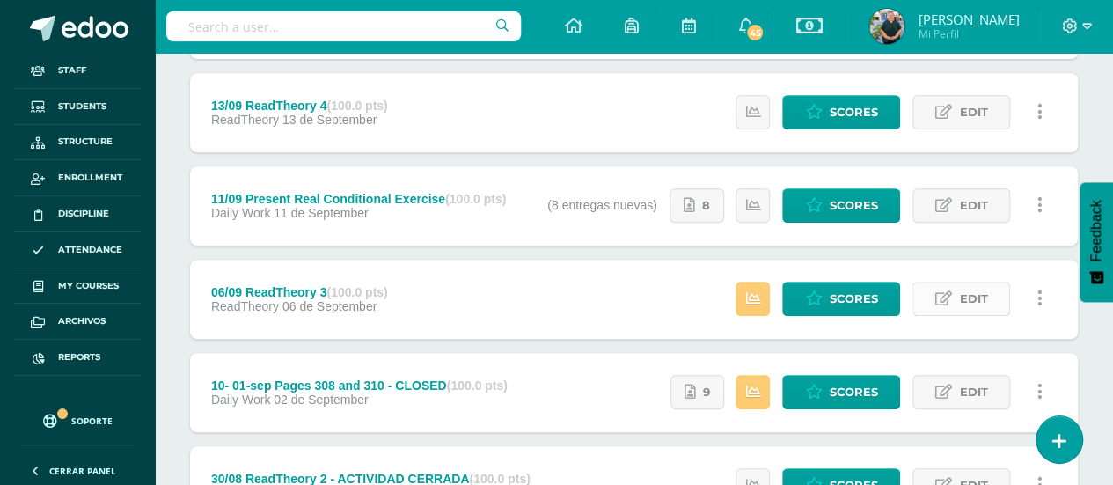
click at [968, 291] on span "Edit" at bounding box center [973, 298] width 28 height 33
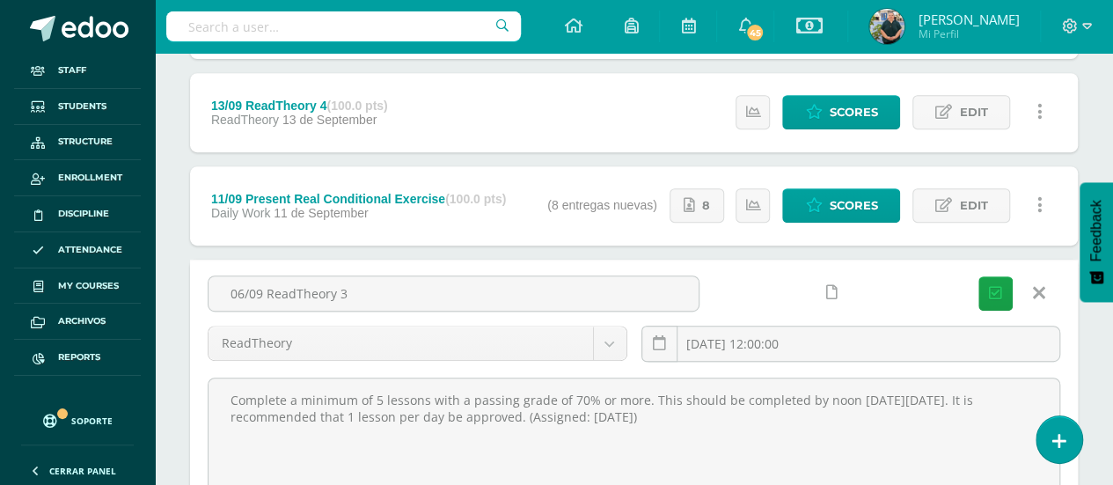
click at [1043, 293] on icon at bounding box center [1039, 292] width 12 height 19
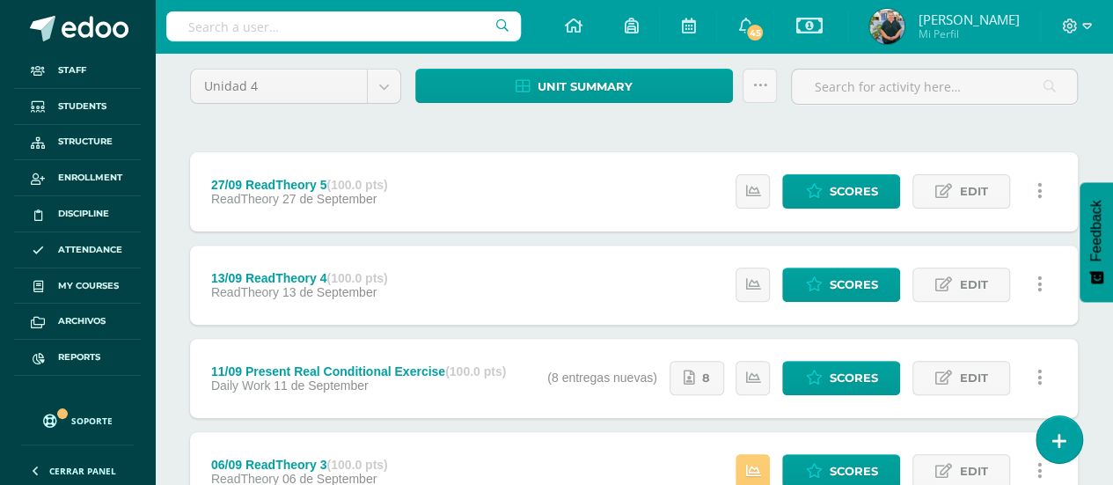
scroll to position [0, 0]
